Goal: Feedback & Contribution: Contribute content

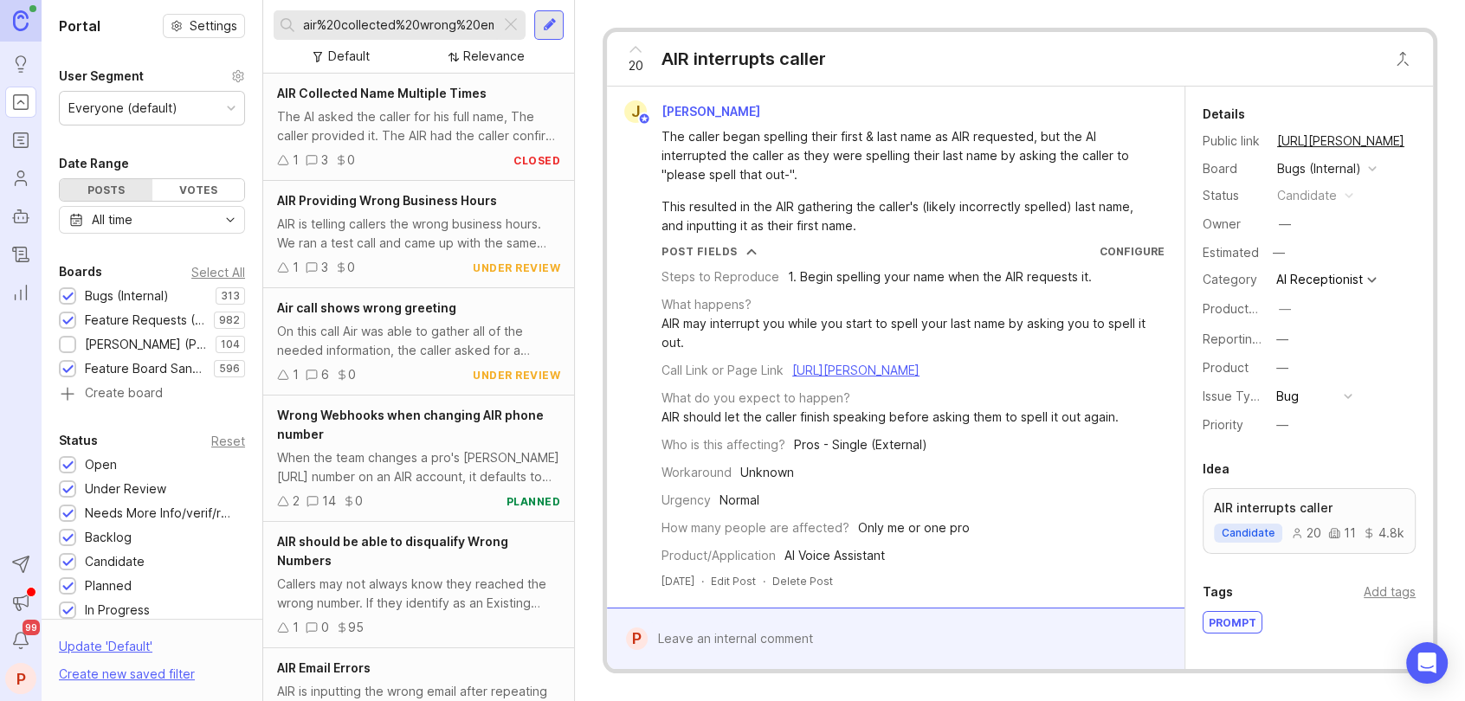
click at [507, 26] on div at bounding box center [511, 25] width 21 height 23
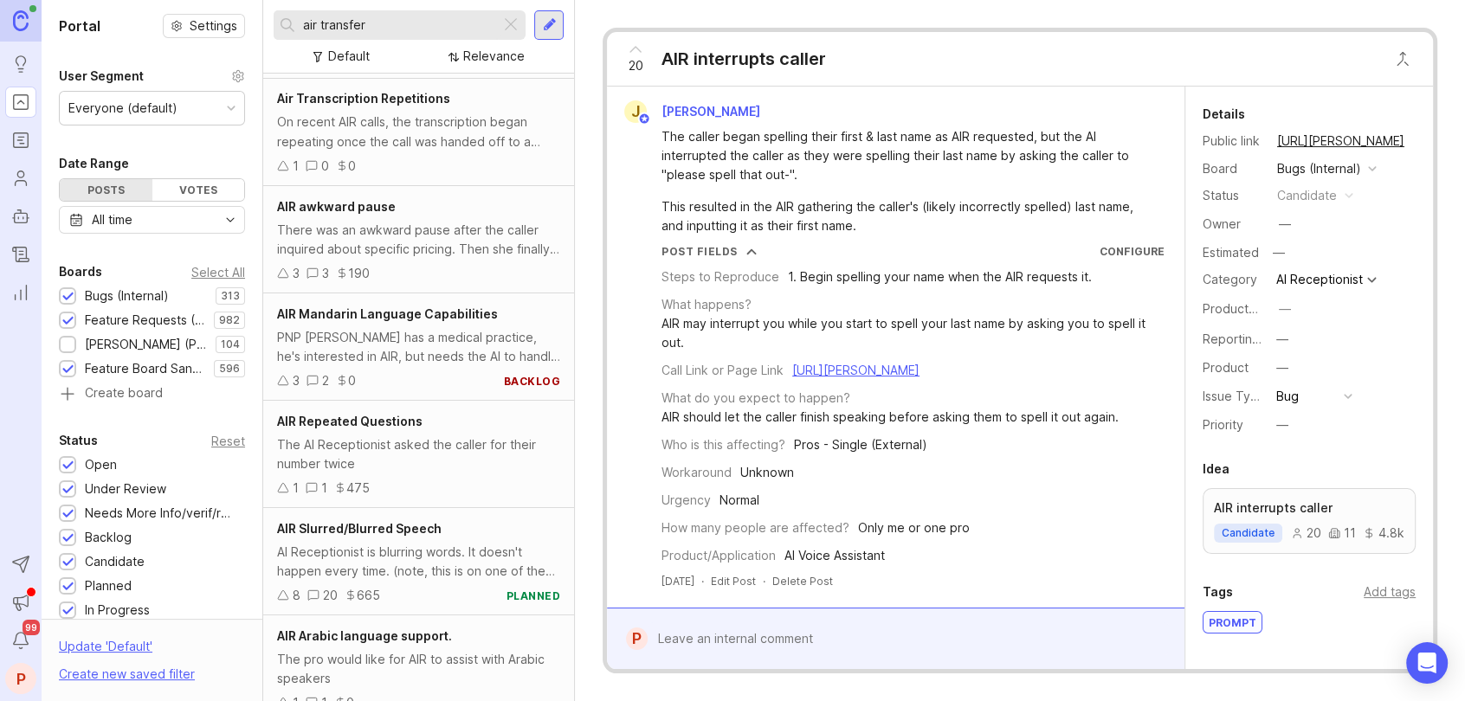
scroll to position [3344, 0]
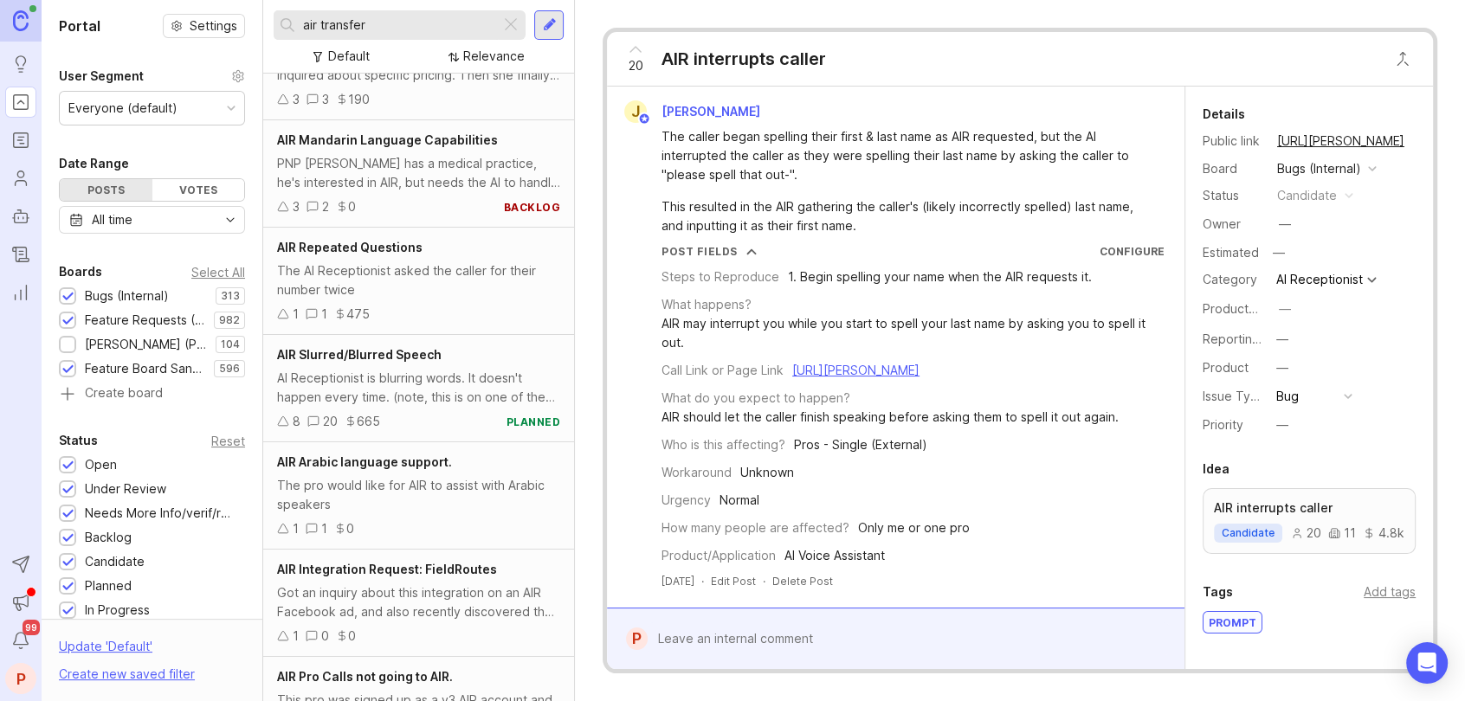
type input "air transfer"
click at [509, 20] on div at bounding box center [511, 25] width 21 height 23
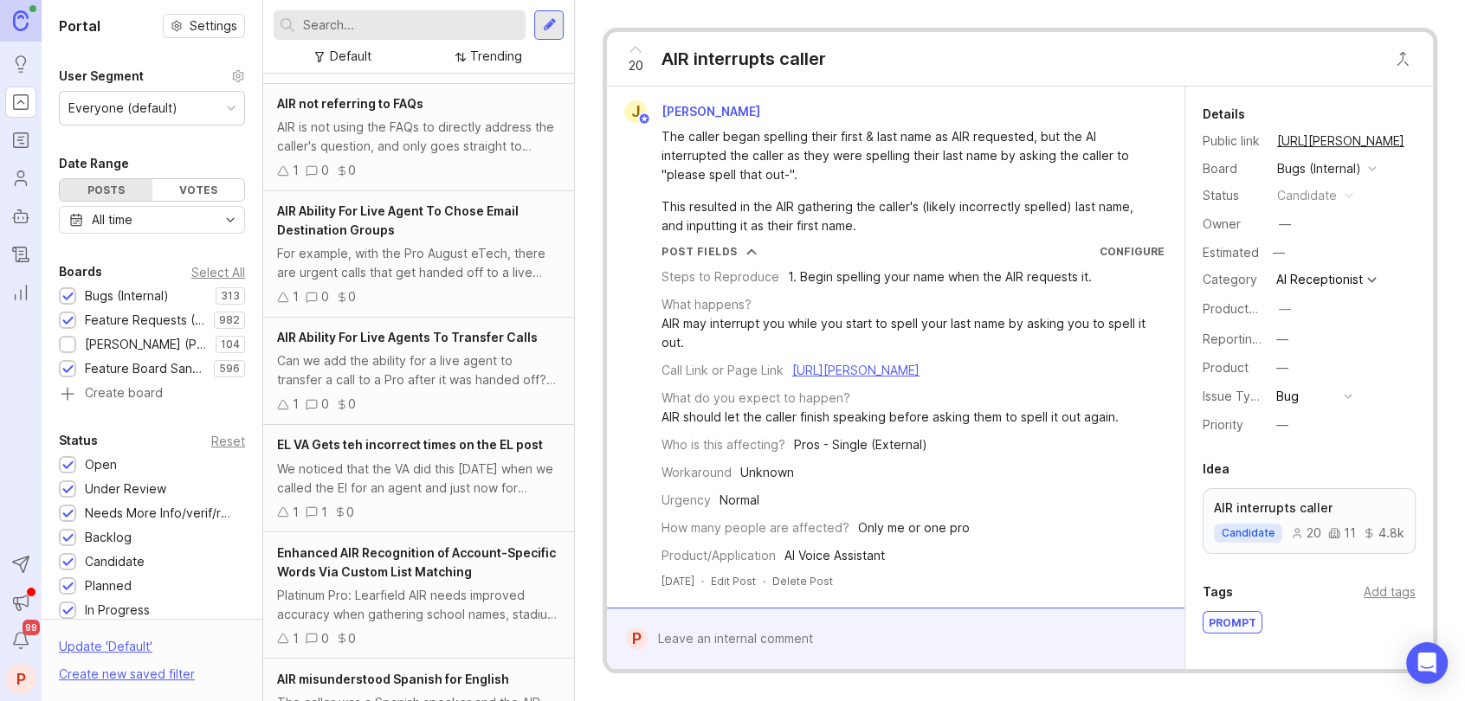
scroll to position [3444, 0]
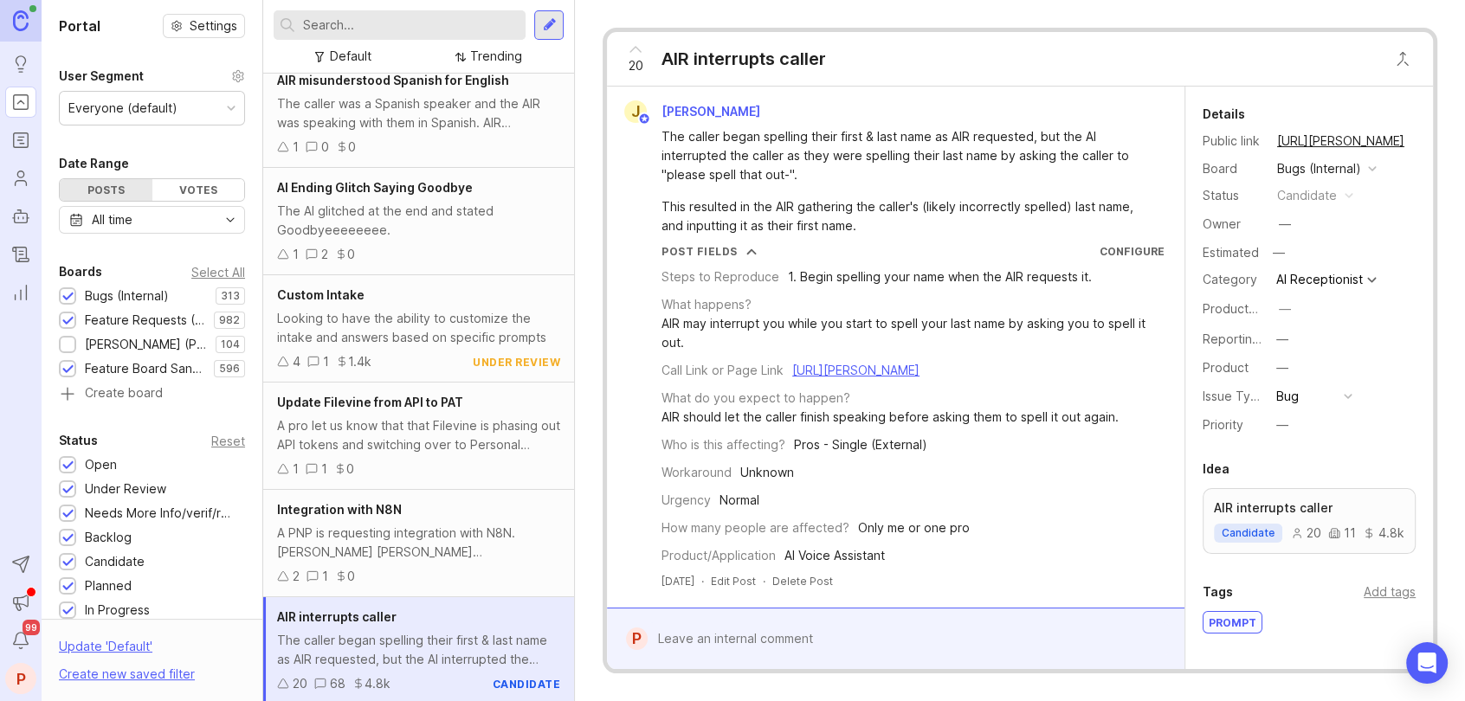
type input "A"
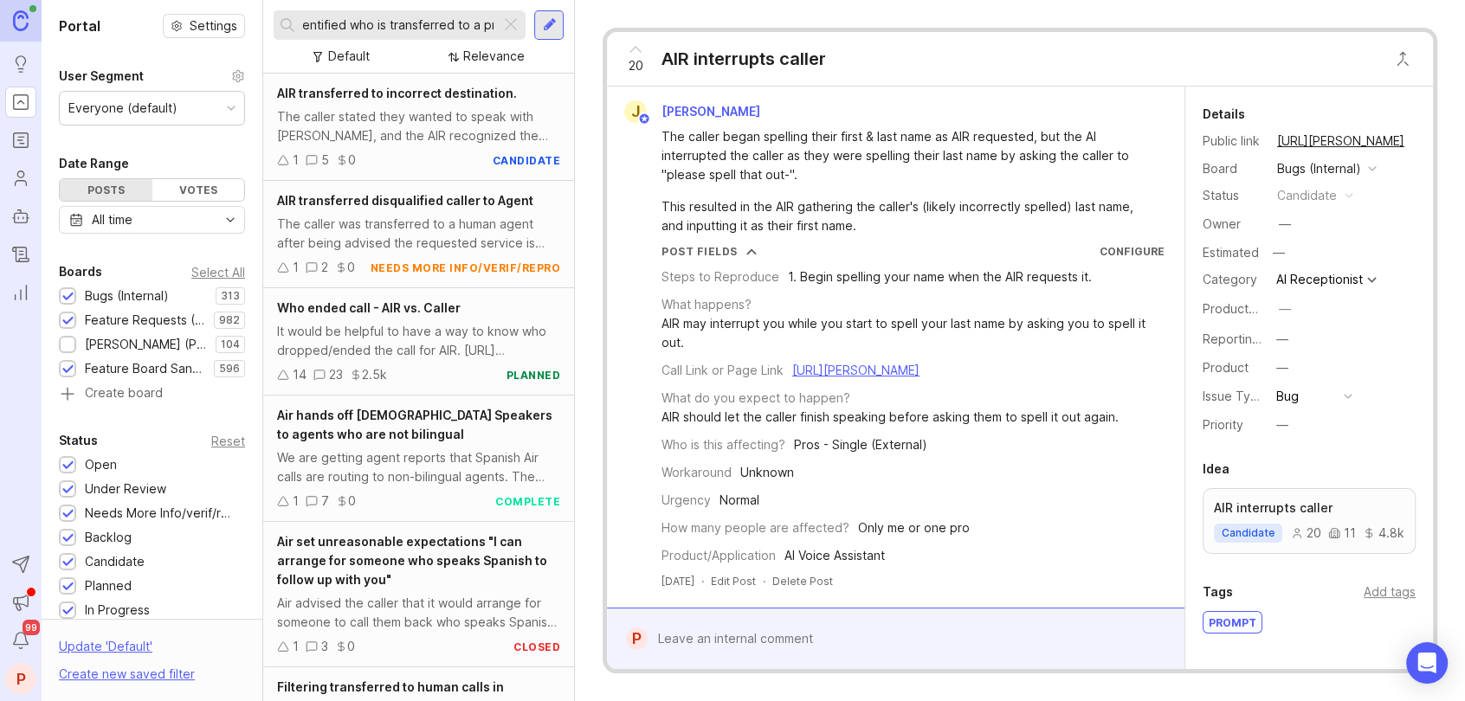
scroll to position [0, 40]
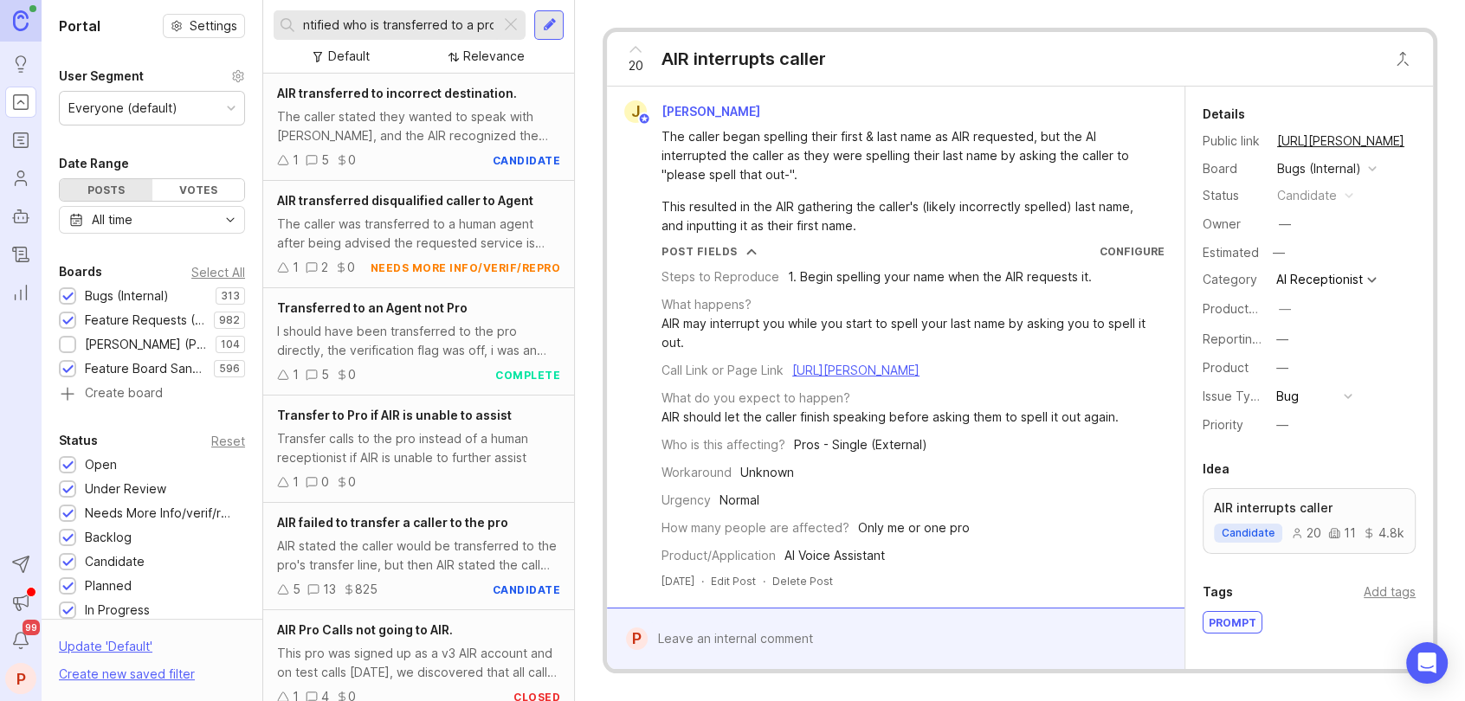
click at [446, 28] on input "AIR identified who is transferred to a pro" at bounding box center [398, 25] width 191 height 19
type input "AIR identified who is transferred to a pro"
click at [544, 28] on div at bounding box center [550, 25] width 14 height 16
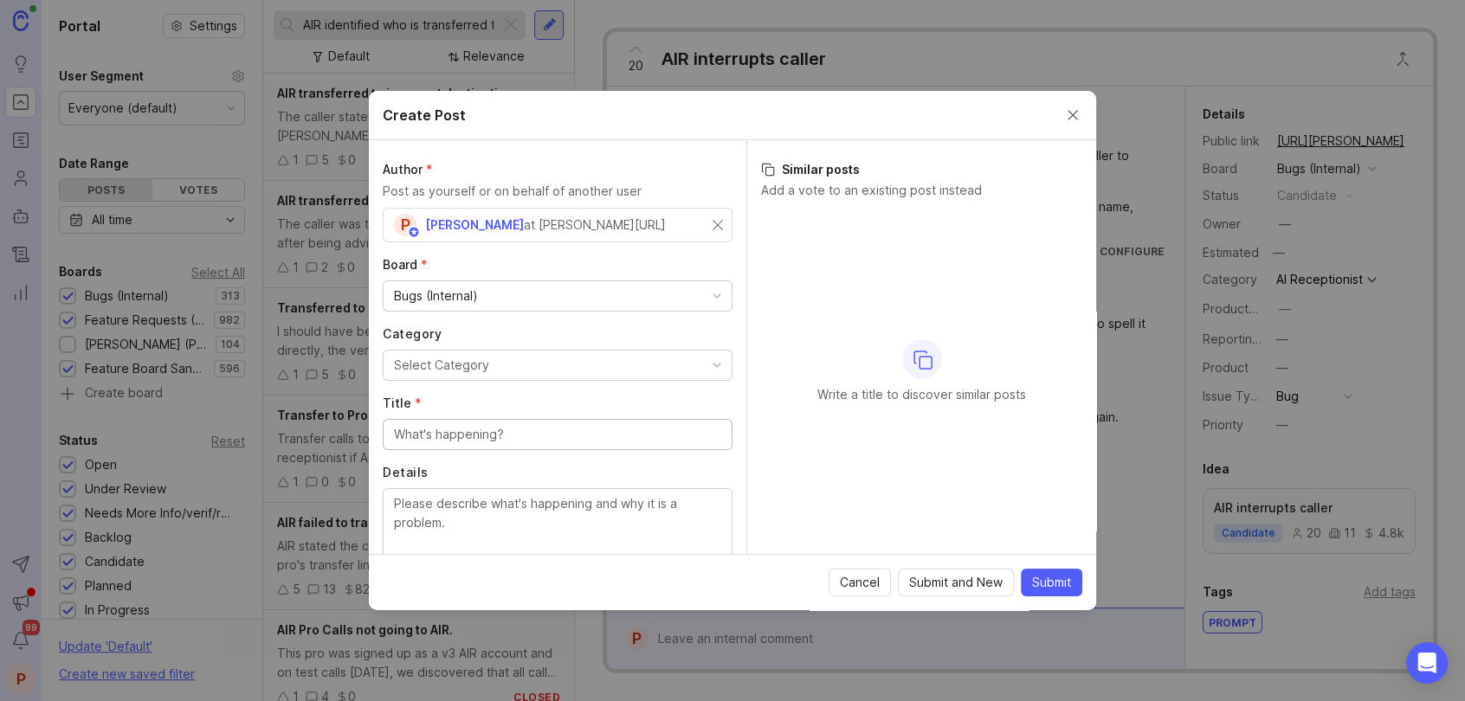
click at [545, 280] on div "Board * Bugs (Internal)" at bounding box center [558, 283] width 350 height 55
click at [544, 281] on div "Bugs (Internal)" at bounding box center [558, 295] width 348 height 29
click at [461, 356] on div "Select Category" at bounding box center [441, 365] width 95 height 19
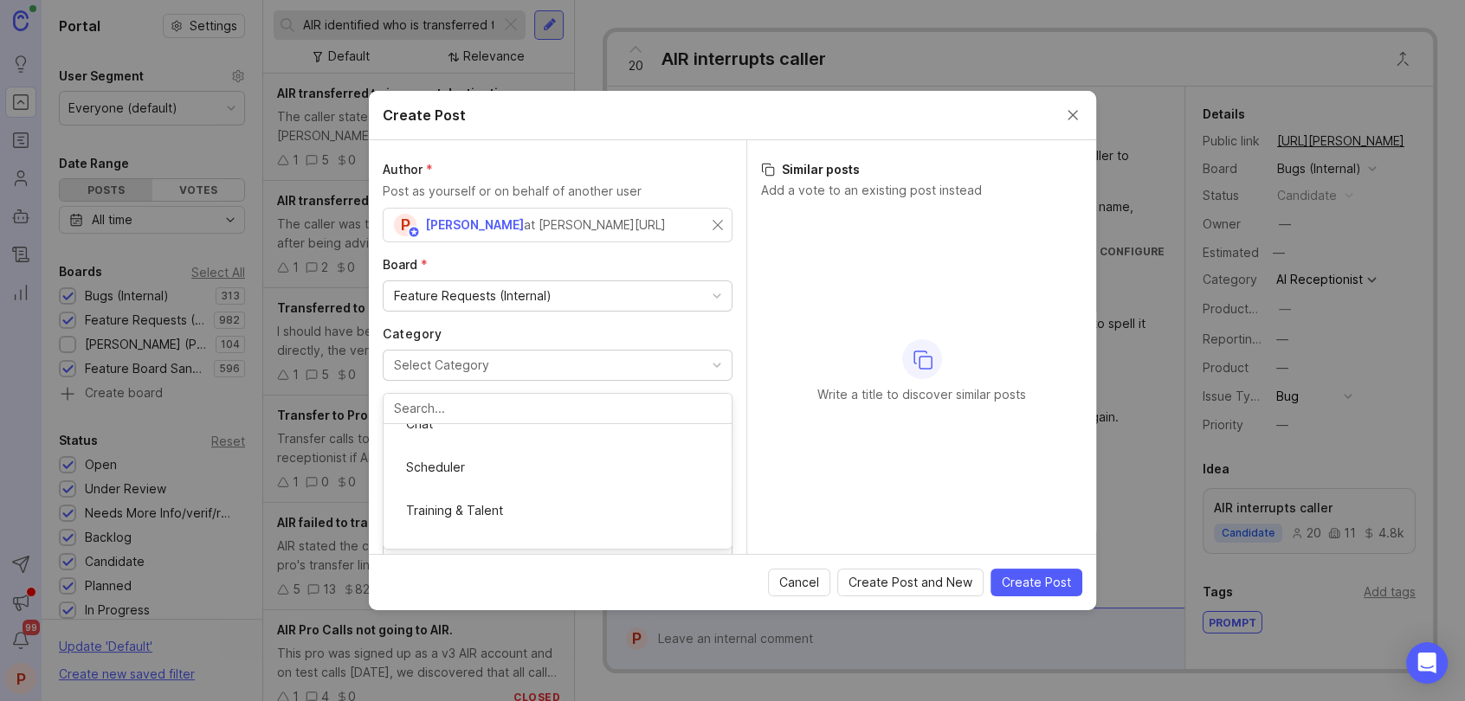
scroll to position [125, 0]
click at [448, 431] on input "Title *" at bounding box center [557, 434] width 327 height 19
paste input "AIR identified who is transferred to a pro"
type input "AIR identified who is transferred to a pro"
click at [475, 501] on textarea "Details" at bounding box center [557, 522] width 327 height 57
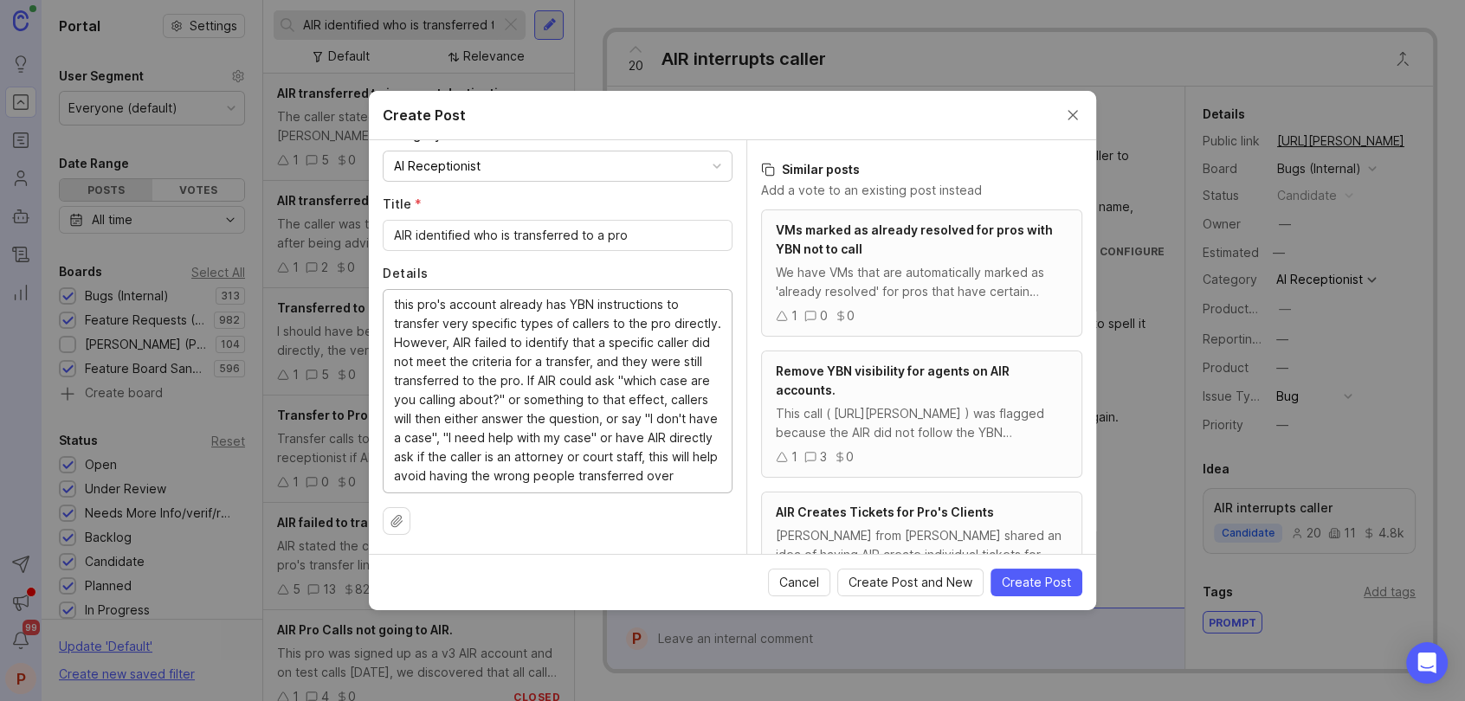
scroll to position [0, 0]
type textarea "this pro's account already has YBN instructions to transfer very specific types…"
click at [1057, 577] on span "Create Post" at bounding box center [1036, 582] width 69 height 17
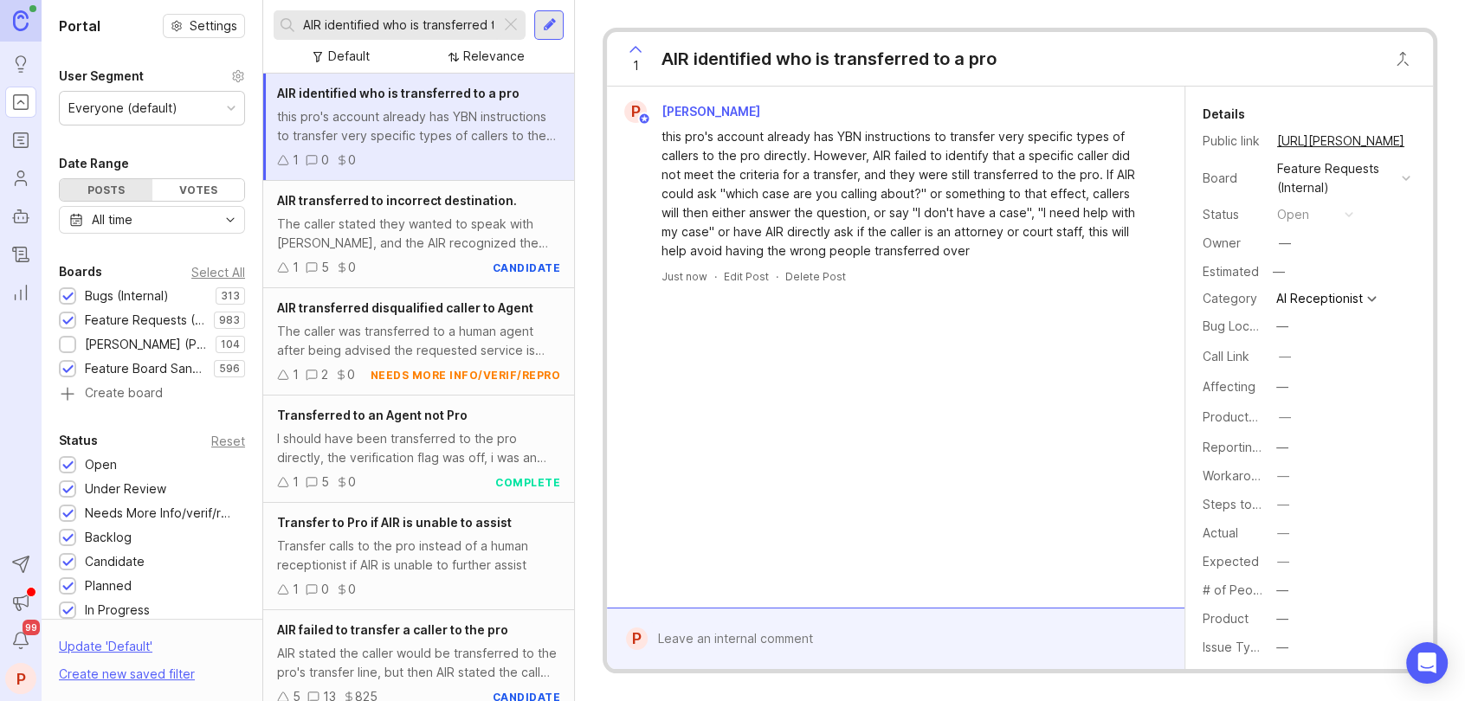
click at [737, 630] on div at bounding box center [908, 639] width 521 height 33
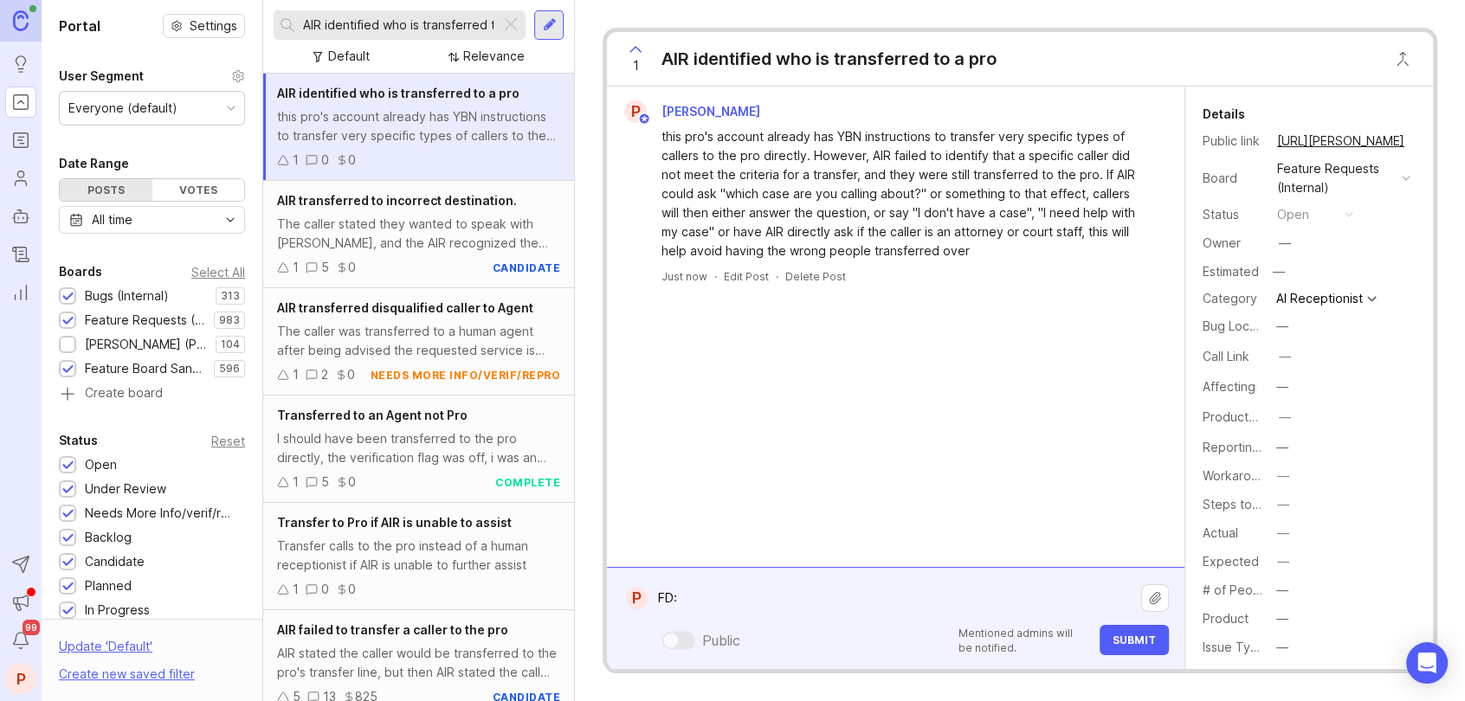
paste textarea "[URL][PERSON_NAME][DOMAIN_NAME]"
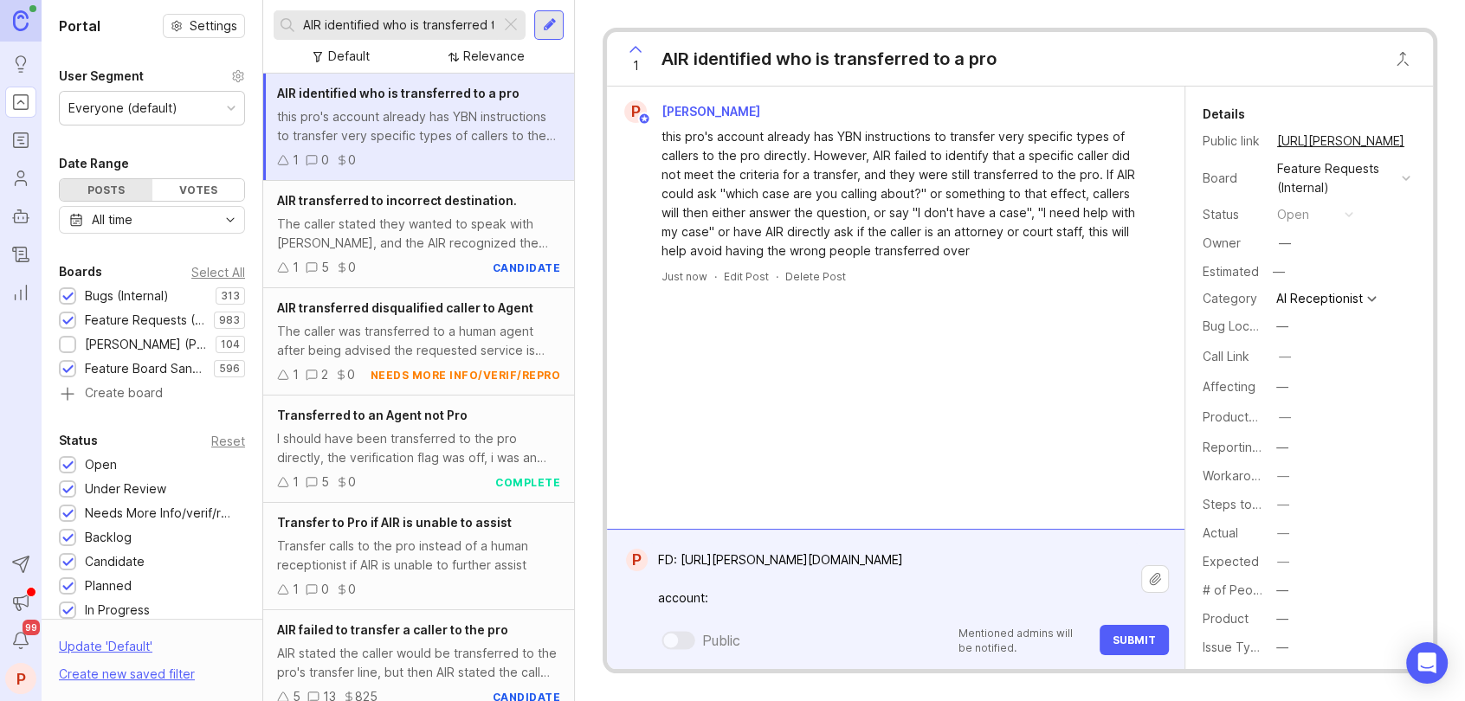
paste textarea "[URL][PERSON_NAME]"
type textarea "FD: [URL][PERSON_NAME][DOMAIN_NAME] account: [URL][PERSON_NAME]"
click at [1128, 630] on button "Submit" at bounding box center [1134, 640] width 69 height 30
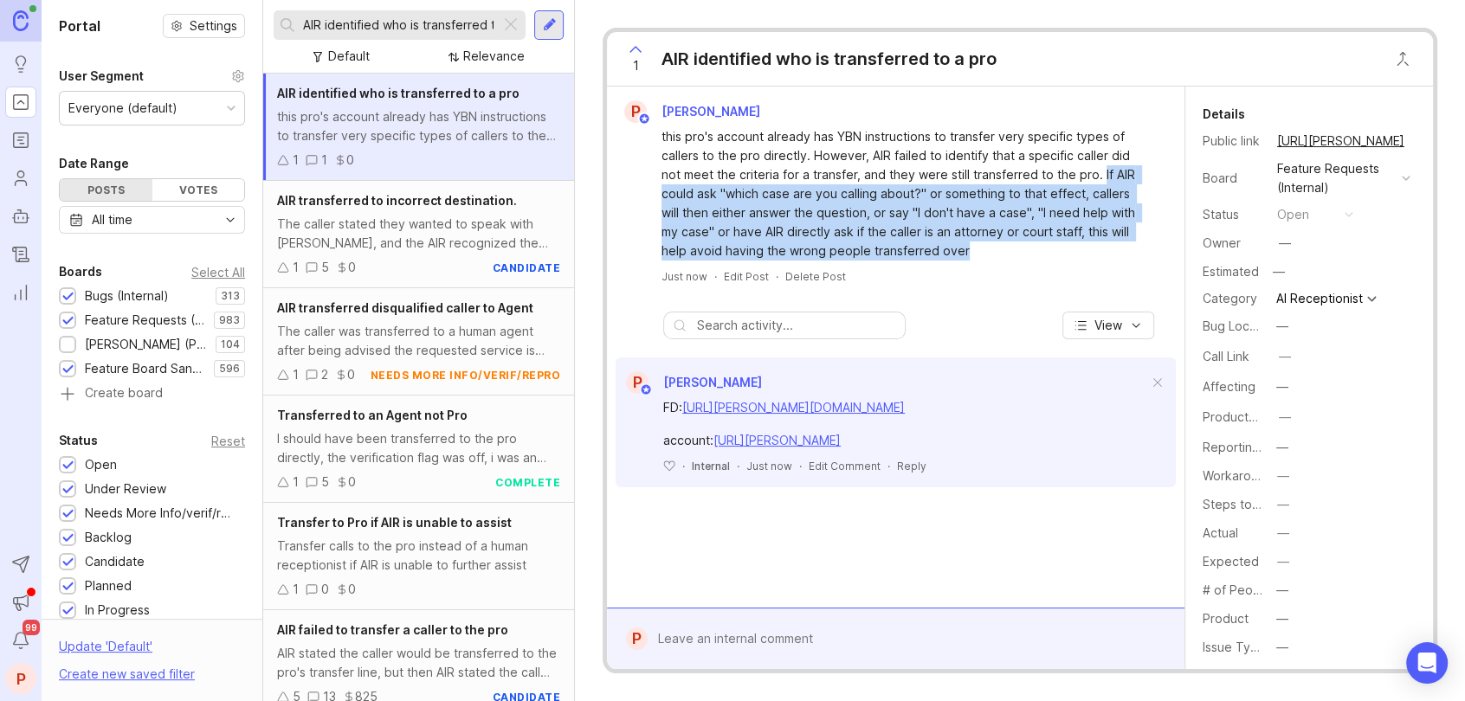
drag, startPoint x: 1075, startPoint y: 174, endPoint x: 1044, endPoint y: 249, distance: 81.2
click at [1044, 249] on div "this pro's account already has YBN instructions to transfer very specific types…" at bounding box center [906, 193] width 488 height 133
copy div "If AIR could ask ''which case are you calling about?'' or something to that eff…"
